Goal: Task Accomplishment & Management: Complete application form

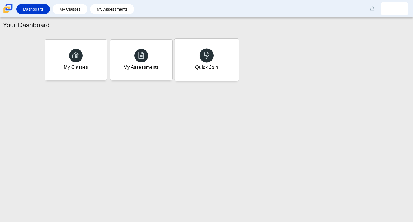
click at [198, 71] on div "Quick Join" at bounding box center [206, 60] width 65 height 42
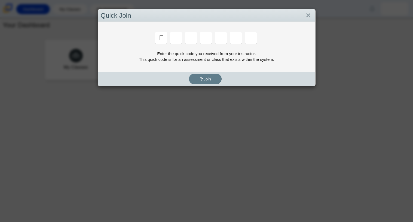
type input "f"
type input "7"
type input "m"
type input "c"
type input "h"
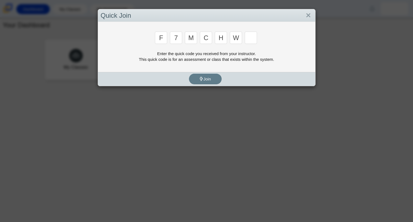
type input "w"
type input "k"
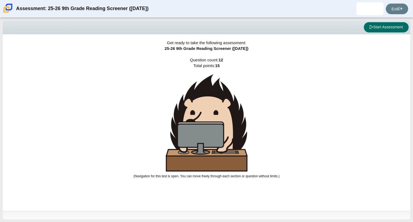
click at [398, 24] on button "Start Assessment" at bounding box center [386, 27] width 45 height 10
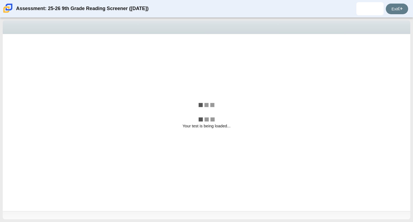
select select "ccc5b315-3c7c-471c-bf90-f22c8299c798"
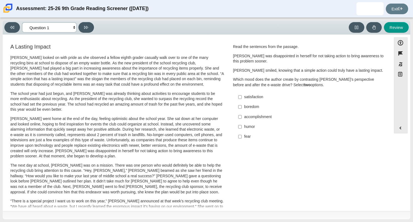
click at [74, 30] on select "Questions Question 1 Question 2 Question 3 Question 4 Question 5 Question 6 Que…" at bounding box center [49, 27] width 55 height 10
click at [150, 34] on div "Viewing Question 1 of 12 in Pacing Mode Questions Question 1 Question 2 Questio…" at bounding box center [207, 27] width 408 height 14
click at [99, 115] on div "Scarlett looked on with pride as she observed a fellow eighth grader casually w…" at bounding box center [117, 200] width 214 height 291
click at [0, 62] on div "Viewing Question 1 of 12 in Pacing Mode Questions Question 1 Question 2 Questio…" at bounding box center [206, 120] width 413 height 204
click at [255, 120] on label "accomplishment accomplishment" at bounding box center [310, 117] width 150 height 10
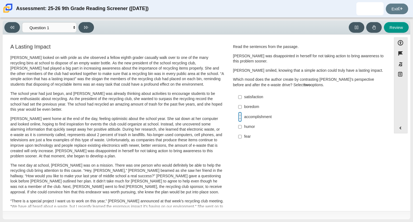
click at [242, 120] on input "accomplishment accomplishment" at bounding box center [240, 117] width 4 height 10
checkbox input "true"
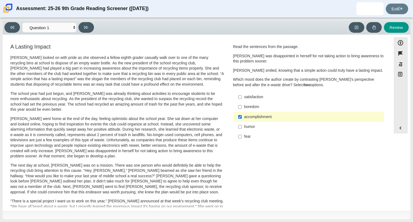
click at [246, 97] on div "satisfaction" at bounding box center [313, 96] width 138 height 5
click at [242, 97] on input "satisfaction satisfaction" at bounding box center [240, 97] width 4 height 10
checkbox input "true"
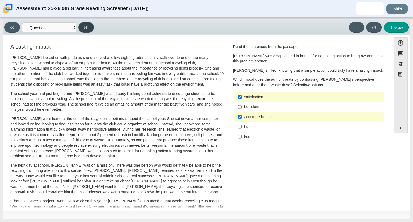
click at [87, 25] on icon at bounding box center [86, 27] width 4 height 4
select select "0ff64528-ffd7-428d-b192-babfaadd44e8"
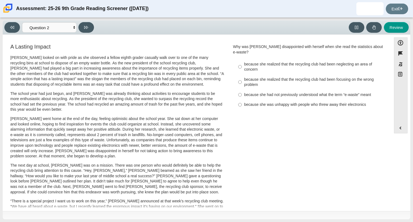
scroll to position [145, 0]
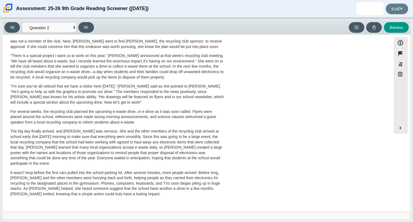
click at [335, 95] on div "A Lasting Impact Scarlett looked on with pride as she observed a fellow eighth …" at bounding box center [196, 51] width 383 height 307
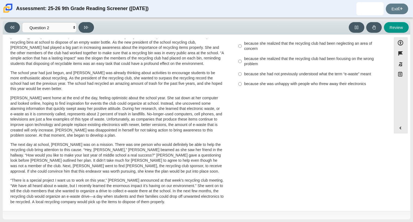
scroll to position [0, 0]
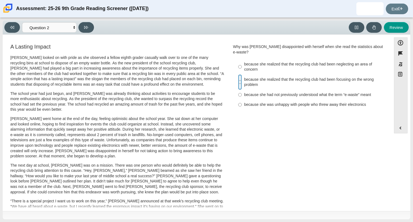
click at [238, 77] on input "because she realized that the recycling club had been focusing on the wrong pro…" at bounding box center [240, 81] width 4 height 15
radio input "true"
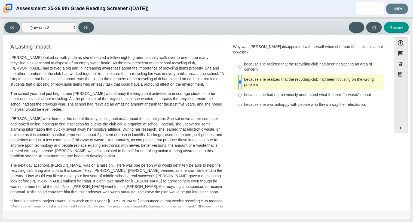
click at [238, 77] on input "because she realized that the recycling club had been focusing on the wrong pro…" at bounding box center [240, 81] width 4 height 15
click at [238, 65] on input "because she realized that the recycling club had been neglecting an area of con…" at bounding box center [240, 66] width 4 height 15
radio input "true"
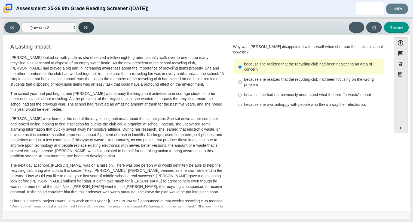
click at [87, 32] on button at bounding box center [86, 27] width 16 height 11
select select "7ce3d843-6974-4858-901c-1ff39630e843"
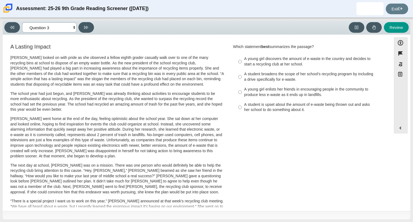
click at [75, 23] on select "Questions Question 1 Question 2 Question 3 Question 4 Question 5 Question 6 Que…" at bounding box center [49, 27] width 55 height 10
click at [74, 24] on select "Questions Question 1 Question 2 Question 3 Question 4 Question 5 Question 6 Que…" at bounding box center [49, 27] width 55 height 10
click at [256, 67] on label "A young girl discovers the amount of e-waste in the country and decides to star…" at bounding box center [310, 61] width 150 height 15
click at [242, 67] on input "A young girl discovers the amount of e-waste in the country and decides to star…" at bounding box center [240, 61] width 4 height 15
radio input "true"
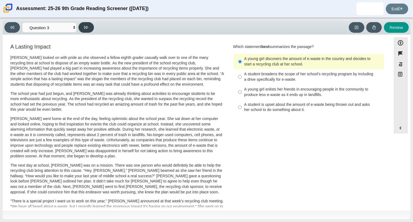
click at [92, 25] on button at bounding box center [86, 27] width 16 height 11
select select "ca9ea0f1-49c5-4bd1-83b0-472c18652b42"
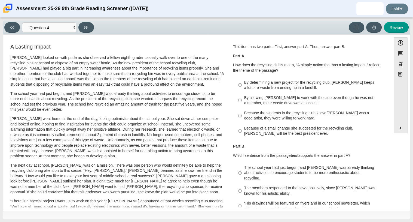
click at [260, 89] on div "By determining a new project for the recycling club, Scarlett keeps a lot of e-…" at bounding box center [313, 85] width 138 height 11
click at [242, 89] on input "By determining a new project for the recycling club, Scarlett keeps a lot of e-…" at bounding box center [240, 84] width 4 height 15
radio input "true"
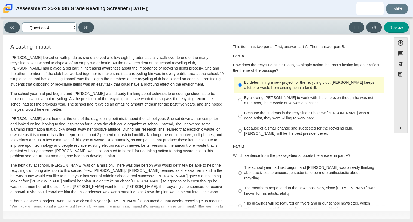
click at [70, 31] on select "Questions Question 1 Question 2 Question 3 Question 4 Question 5 Question 6 Que…" at bounding box center [49, 27] width 55 height 10
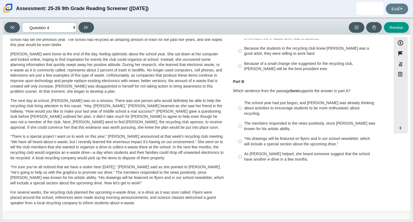
scroll to position [96, 0]
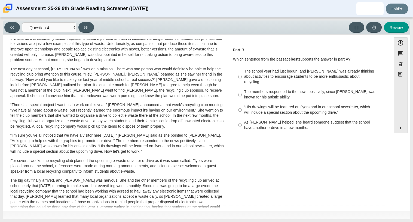
click at [262, 79] on div "The school year had just begun, and Scarlett was already thinking about activit…" at bounding box center [313, 77] width 138 height 16
click at [242, 79] on input "The school year had just begun, and Scarlett was already thinking about activit…" at bounding box center [240, 76] width 4 height 21
radio input "true"
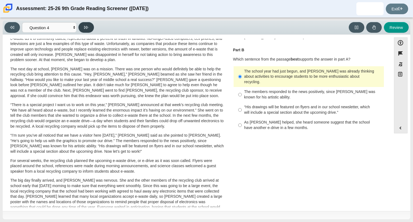
click at [93, 29] on button at bounding box center [86, 27] width 16 height 11
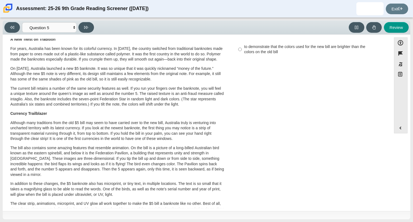
scroll to position [0, 0]
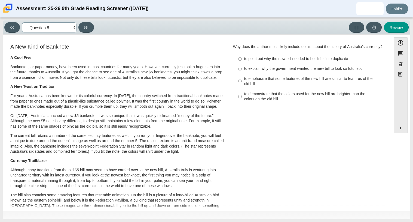
click at [71, 27] on select "Questions Question 1 Question 2 Question 3 Question 4 Question 5 Question 6 Que…" at bounding box center [49, 27] width 55 height 10
click at [22, 22] on select "Questions Question 1 Question 2 Question 3 Question 4 Question 5 Question 6 Que…" at bounding box center [49, 27] width 55 height 10
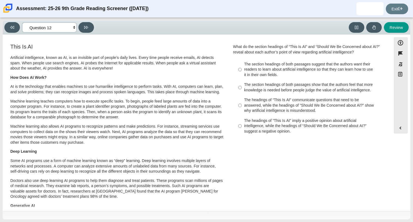
click at [55, 31] on select "Questions Question 1 Question 2 Question 3 Question 4 Question 5 Question 6 Que…" at bounding box center [49, 27] width 55 height 10
click at [22, 22] on select "Questions Question 1 Question 2 Question 3 Question 4 Question 5 Question 6 Que…" at bounding box center [49, 27] width 55 height 10
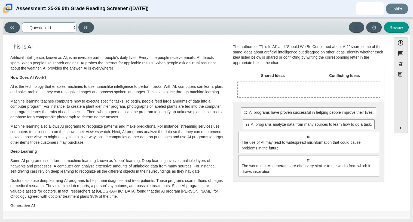
click at [75, 28] on select "Questions Question 1 Question 2 Question 3 Question 4 Question 5 Question 6 Que…" at bounding box center [49, 27] width 55 height 10
select select "e41f1a79-e29f-4095-8030-a53364015bed"
click at [22, 22] on select "Questions Question 1 Question 2 Question 3 Question 4 Question 5 Question 6 Que…" at bounding box center [49, 27] width 55 height 10
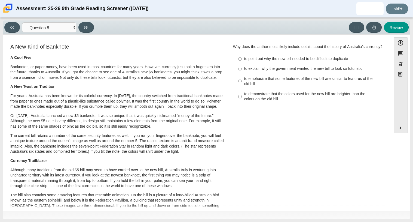
click at [280, 48] on div "Why does the author most likely include details about the history of Australia’…" at bounding box center [309, 46] width 152 height 5
click at [247, 87] on div "to emphasize that some features of the new bill are similar to features of the …" at bounding box center [313, 81] width 138 height 11
click at [242, 87] on input "to emphasize that some features of the new bill are similar to features of the …" at bounding box center [240, 81] width 4 height 15
radio input "true"
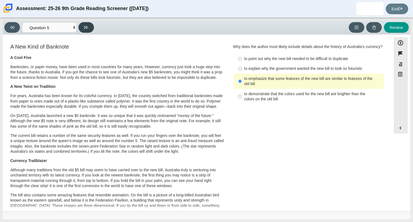
click at [89, 27] on button at bounding box center [86, 27] width 16 height 11
select select "69146e31-7b3d-4a3e-9ce6-f30c24342ae0"
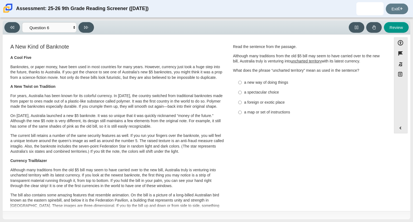
click at [244, 110] on div "a map or set of instructions" at bounding box center [313, 112] width 138 height 5
click at [242, 110] on input "a map or set of instructions a map or set of instructions" at bounding box center [240, 112] width 4 height 10
radio input "true"
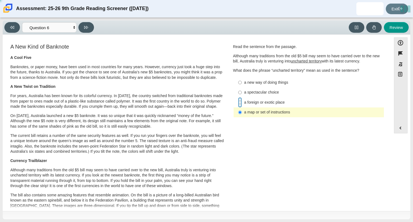
click at [238, 102] on input "a foreign or exotic place a foreign or exotic place" at bounding box center [240, 102] width 4 height 10
radio input "true"
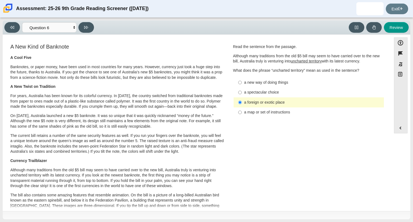
click at [98, 28] on div "Review" at bounding box center [252, 27] width 313 height 11
click at [93, 27] on button at bounding box center [86, 27] width 16 height 11
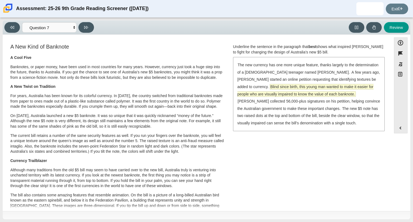
click at [249, 92] on span "Blind since birth, this young man wanted to make it easier for people who are v…" at bounding box center [306, 90] width 136 height 12
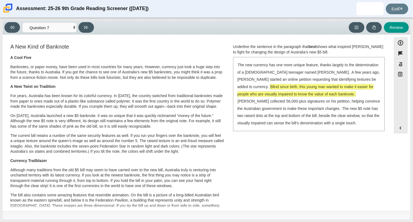
click at [274, 91] on span "Blind since birth, this young man wanted to make it easier for people who are v…" at bounding box center [306, 90] width 136 height 12
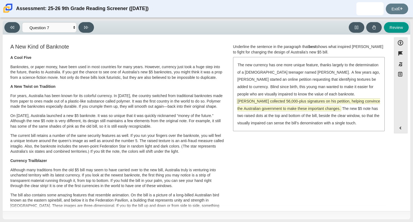
click at [357, 99] on span "McLeod collected 56,000-plus signatures on his petition, helping convince the A…" at bounding box center [309, 105] width 143 height 12
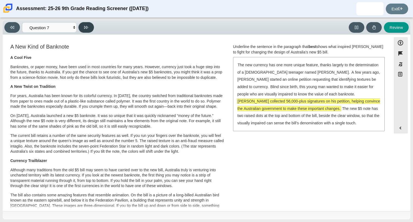
click at [91, 27] on button at bounding box center [86, 27] width 16 height 11
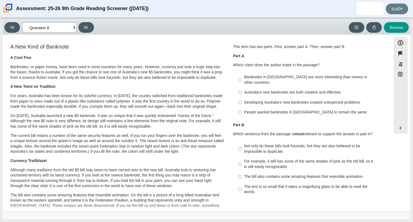
click at [54, 28] on select "Questions Question 1 Question 2 Question 3 Question 4 Question 5 Question 6 Que…" at bounding box center [49, 27] width 55 height 10
click at [142, 29] on div "Review" at bounding box center [252, 27] width 313 height 11
click at [71, 25] on select "Questions Question 1 Question 2 Question 3 Question 4 Question 5 Question 6 Que…" at bounding box center [49, 27] width 55 height 10
click at [22, 22] on select "Questions Question 1 Question 2 Question 3 Question 4 Question 5 Question 6 Que…" at bounding box center [49, 27] width 55 height 10
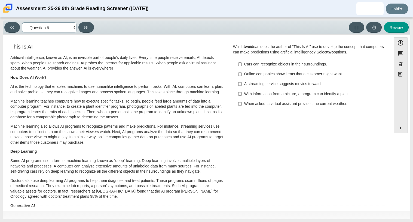
click at [57, 32] on select "Questions Question 1 Question 2 Question 3 Question 4 Question 5 Question 6 Que…" at bounding box center [49, 27] width 55 height 10
click at [22, 22] on select "Questions Question 1 Question 2 Question 3 Question 4 Question 5 Question 6 Que…" at bounding box center [49, 27] width 55 height 10
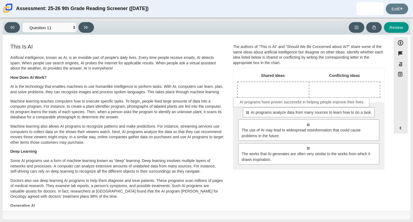
drag, startPoint x: 260, startPoint y: 110, endPoint x: 255, endPoint y: 101, distance: 9.9
drag, startPoint x: 255, startPoint y: 101, endPoint x: 320, endPoint y: 99, distance: 65.7
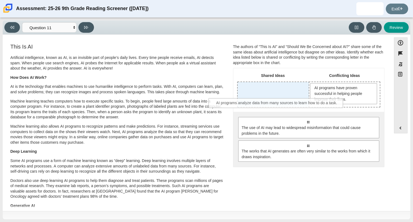
drag, startPoint x: 314, startPoint y: 123, endPoint x: 281, endPoint y: 103, distance: 38.0
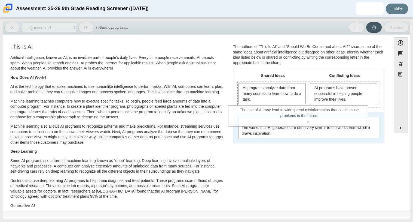
drag, startPoint x: 294, startPoint y: 125, endPoint x: 285, endPoint y: 114, distance: 14.2
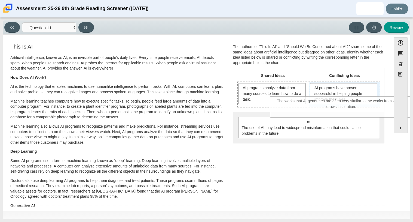
drag, startPoint x: 297, startPoint y: 126, endPoint x: 331, endPoint y: 105, distance: 40.7
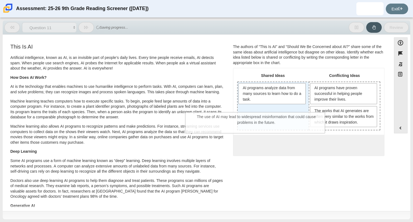
drag, startPoint x: 332, startPoint y: 143, endPoint x: 281, endPoint y: 115, distance: 58.4
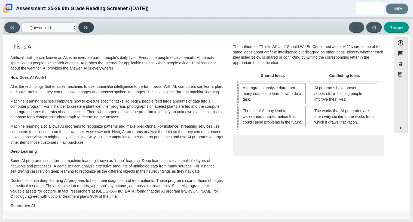
click at [78, 28] on div "Viewing Question 11 of 12 in Pacing Mode Questions Question 1 Question 2 Questi…" at bounding box center [50, 27] width 92 height 11
click at [79, 27] on button at bounding box center [86, 27] width 16 height 11
select select "c3effed4-44ce-4a19-bd96-1787f34e9b4c"
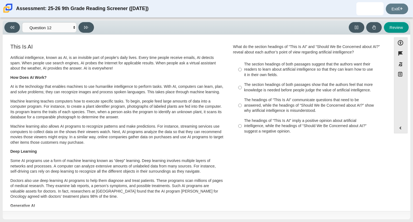
click at [269, 121] on div "The headings of “This Is AI” imply a positive opinion about artificial intellig…" at bounding box center [313, 126] width 138 height 16
click at [242, 121] on input "The headings of “This Is AI” imply a positive opinion about artificial intellig…" at bounding box center [240, 126] width 4 height 21
radio input "true"
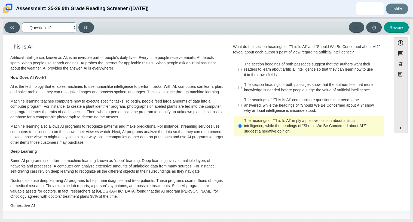
click at [56, 29] on select "Questions Question 1 Question 2 Question 3 Question 4 Question 5 Question 6 Que…" at bounding box center [49, 27] width 55 height 10
select select "89f058d6-b15c-4ef5-a4b3-fdaffb8868b6"
click at [22, 22] on select "Questions Question 1 Question 2 Question 3 Question 4 Question 5 Question 6 Que…" at bounding box center [49, 27] width 55 height 10
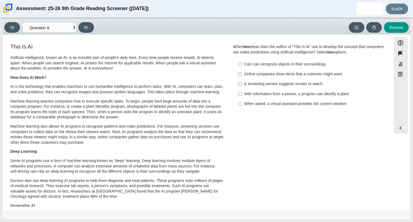
click at [273, 97] on label "With information from a picture, a program can identify a plant. With informati…" at bounding box center [310, 94] width 150 height 10
click at [242, 97] on input "With information from a picture, a program can identify a plant. With informati…" at bounding box center [240, 94] width 4 height 10
checkbox input "true"
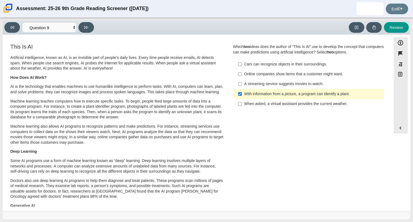
click at [263, 75] on div "Online companies show items that a customer might want." at bounding box center [313, 73] width 138 height 5
click at [242, 75] on input "Online companies show items that a customer might want. Online companies show i…" at bounding box center [240, 74] width 4 height 10
checkbox input "true"
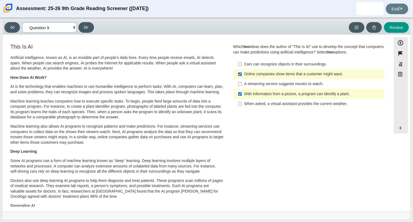
click at [68, 29] on select "Questions Question 1 Question 2 Question 3 Question 4 Question 5 Question 6 Que…" at bounding box center [49, 27] width 55 height 10
select select "ea8338c2-a6a3-418e-a305-2b963b54a290"
click at [22, 22] on select "Questions Question 1 Question 2 Question 3 Question 4 Question 5 Question 6 Que…" at bounding box center [49, 27] width 55 height 10
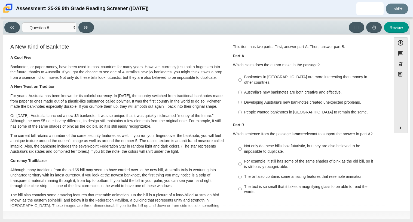
click at [315, 87] on label "Australia’s new banknotes are both creative and effective. Australia’s new bank…" at bounding box center [310, 92] width 150 height 10
click at [242, 87] on input "Australia’s new banknotes are both creative and effective. Australia’s new bank…" at bounding box center [240, 92] width 4 height 10
radio input "true"
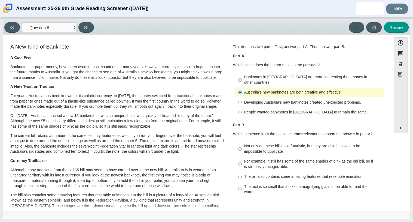
click at [305, 184] on div "The text is so small that it takes a magnifying glass to be able to read the wo…" at bounding box center [313, 189] width 138 height 11
click at [242, 182] on input "The text is so small that it takes a magnifying glass to be able to read the wo…" at bounding box center [240, 189] width 4 height 15
radio input "true"
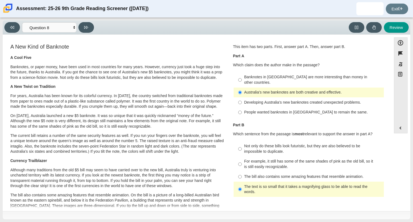
click at [245, 110] on div "People wanted banknotes in Australia to remain the same." at bounding box center [313, 112] width 138 height 5
click at [242, 107] on input "People wanted banknotes in Australia to remain the same. People wanted banknote…" at bounding box center [240, 112] width 4 height 10
radio input "true"
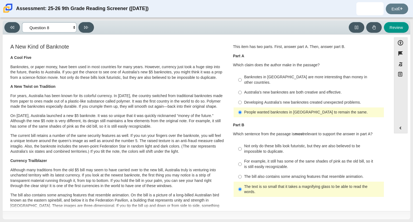
click at [66, 28] on select "Questions Question 1 Question 2 Question 3 Question 4 Question 5 Question 6 Que…" at bounding box center [49, 27] width 55 height 10
click at [22, 22] on select "Questions Question 1 Question 2 Question 3 Question 4 Question 5 Question 6 Que…" at bounding box center [49, 27] width 55 height 10
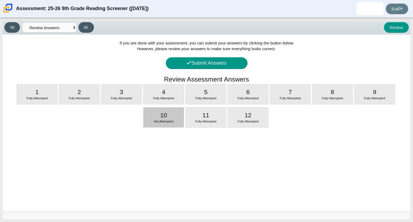
click at [150, 114] on div "10 Not Attempted" at bounding box center [164, 117] width 40 height 20
select select "cdf3c14e-a918-44d1-9b63-3db0fa81641e"
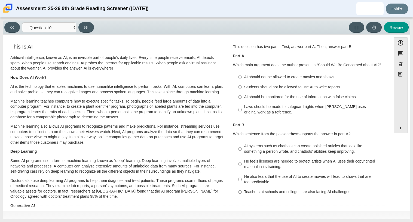
click at [244, 111] on div "Laws should be made to safeguard rights when AI uses original work as a referen…" at bounding box center [313, 109] width 138 height 11
click at [242, 111] on input "Laws should be made to safeguard rights when AI uses original work as a referen…" at bounding box center [240, 109] width 4 height 15
radio input "true"
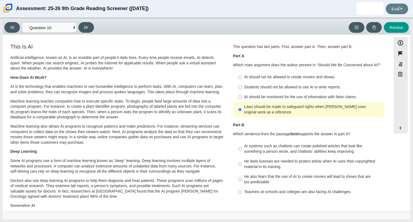
click at [276, 169] on div "He feels licenses are needed to protect artists when AI uses their copyrighted …" at bounding box center [313, 164] width 138 height 11
click at [242, 169] on input "He feels licenses are needed to protect artists when AI uses their copyrighted …" at bounding box center [240, 163] width 4 height 15
radio input "true"
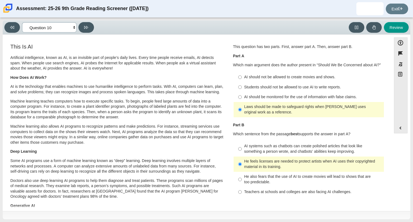
click at [65, 27] on select "Questions Question 1 Question 2 Question 3 Question 4 Question 5 Question 6 Que…" at bounding box center [49, 27] width 55 height 10
click at [55, 144] on p "Machine learning also allows AI programs to recognize patterns and make predict…" at bounding box center [117, 134] width 214 height 21
click at [34, 27] on select "Questions Question 1 Question 2 Question 3 Question 4 Question 5 Question 6 Que…" at bounding box center [49, 27] width 55 height 10
click at [47, 154] on p "Deep Learning" at bounding box center [117, 151] width 214 height 5
click at [34, 28] on select "Questions Question 1 Question 2 Question 3 Question 4 Question 5 Question 6 Que…" at bounding box center [49, 27] width 55 height 10
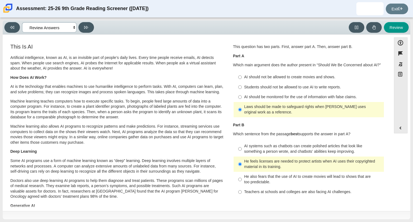
click at [22, 22] on select "Questions Question 1 Question 2 Question 3 Question 4 Question 5 Question 6 Que…" at bounding box center [49, 27] width 55 height 10
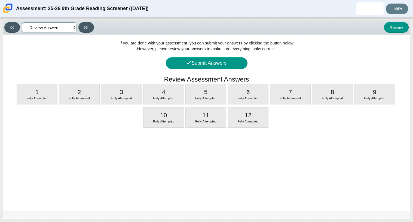
click at [56, 28] on select "Questions Question 1 Question 2 Question 3 Question 4 Question 5 Question 6 Que…" at bounding box center [49, 27] width 55 height 10
click at [22, 22] on select "Questions Question 1 Question 2 Question 3 Question 4 Question 5 Question 6 Que…" at bounding box center [49, 27] width 55 height 10
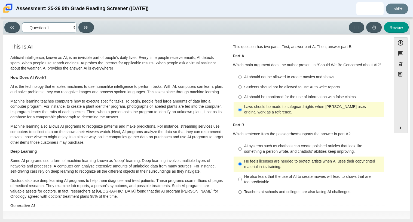
click at [36, 30] on select "Questions Question 1 Question 2 Question 3 Question 4 Question 5 Question 6 Que…" at bounding box center [49, 27] width 55 height 10
select select "review"
click at [22, 22] on select "Questions Question 1 Question 2 Question 3 Question 4 Question 5 Question 6 Que…" at bounding box center [49, 27] width 55 height 10
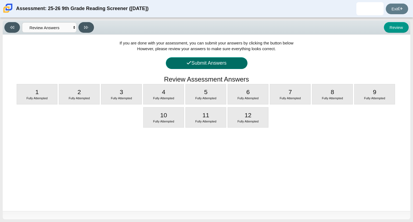
click at [237, 59] on button "Submit Answers" at bounding box center [207, 63] width 82 height 12
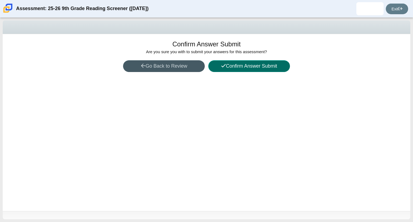
click at [240, 64] on button "Confirm Answer Submit" at bounding box center [249, 66] width 82 height 12
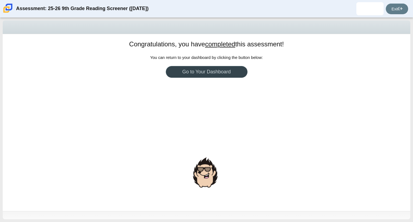
click at [243, 66] on link "Go to Your Dashboard" at bounding box center [207, 72] width 82 height 12
